Goal: Task Accomplishment & Management: Use online tool/utility

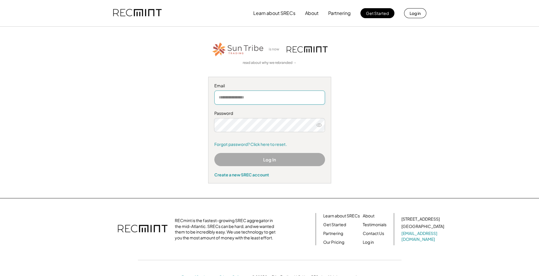
click at [244, 99] on input "email" at bounding box center [269, 97] width 111 height 14
type input "**********"
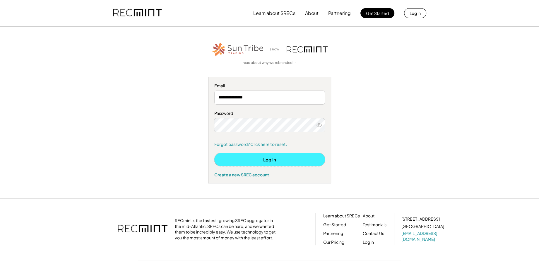
click at [276, 158] on button "Log In" at bounding box center [269, 159] width 111 height 13
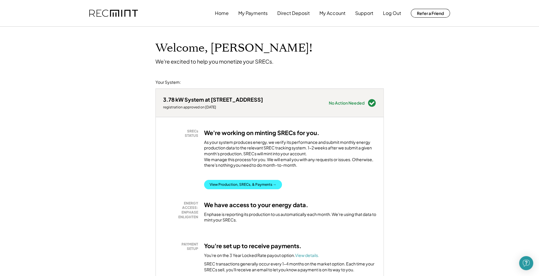
click at [240, 189] on button "View Production, SRECs, & Payments →" at bounding box center [243, 184] width 78 height 9
